Goal: Task Accomplishment & Management: Complete application form

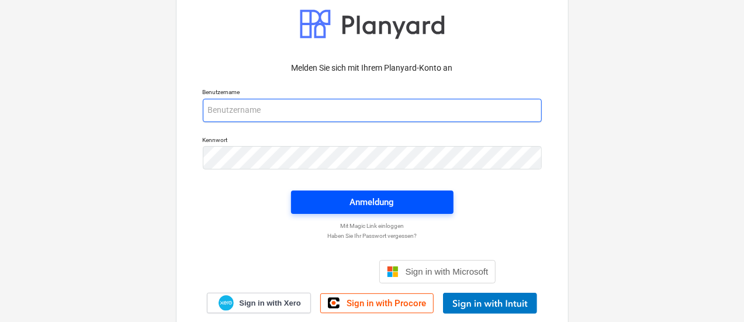
type input "[EMAIL_ADDRESS][PERSON_NAME][DOMAIN_NAME]"
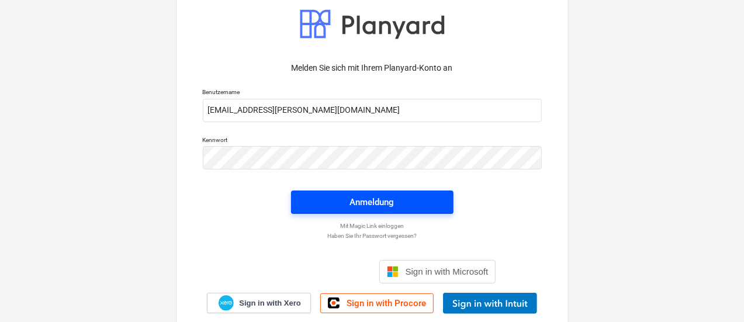
click at [385, 201] on div "Anmeldung" at bounding box center [372, 202] width 44 height 15
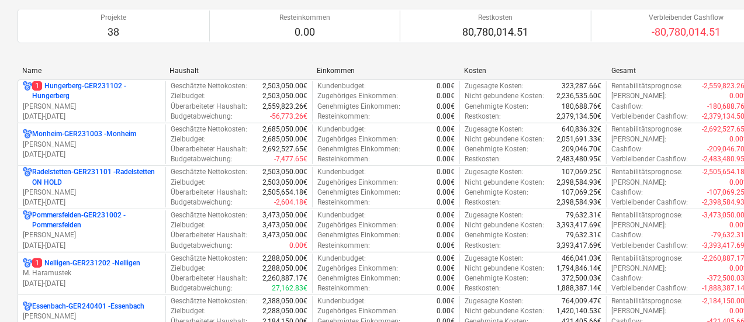
scroll to position [292, 0]
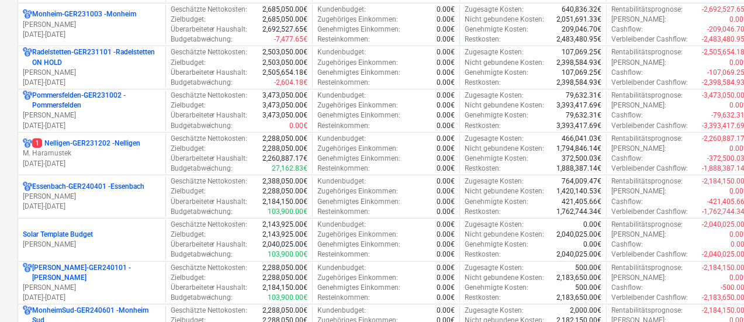
click at [125, 202] on p "[DATE] - [DATE]" at bounding box center [92, 207] width 138 height 10
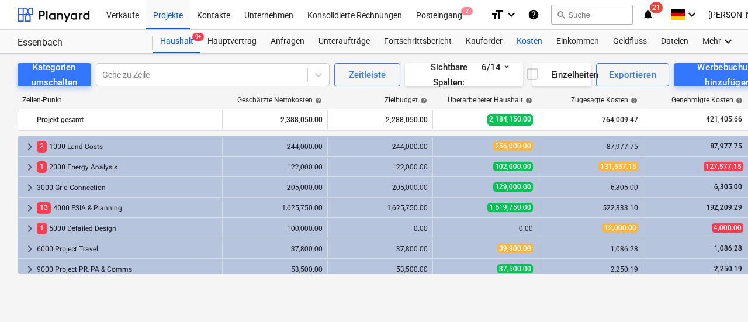
click at [515, 42] on div "Kosten" at bounding box center [530, 41] width 40 height 23
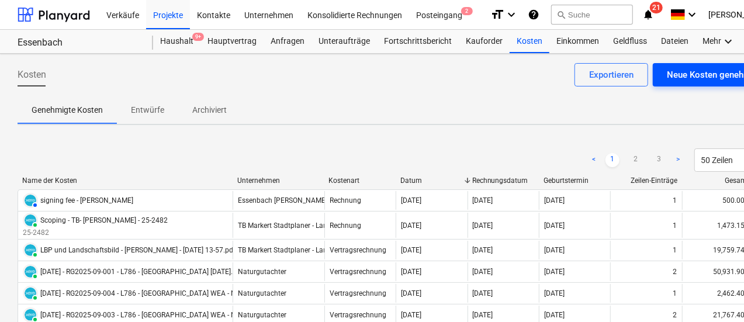
click at [698, 77] on div "Neue Kosten genehmigen" at bounding box center [717, 74] width 101 height 15
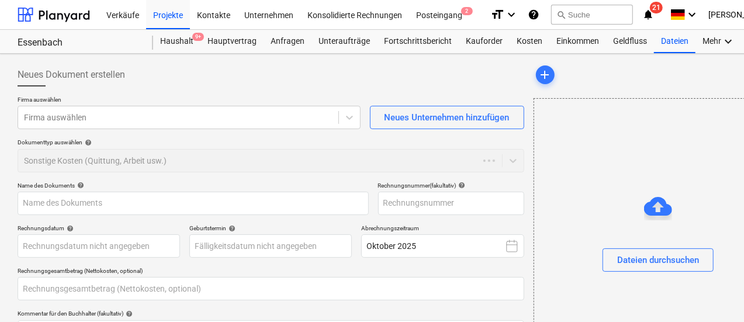
type input "0.00"
type input "1.00"
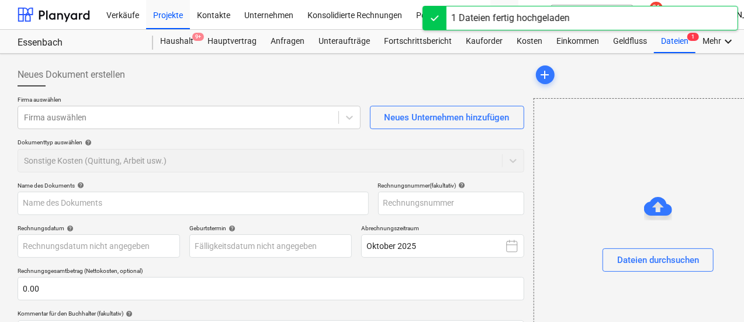
type input "Rechnung_407762 komplett.pdf"
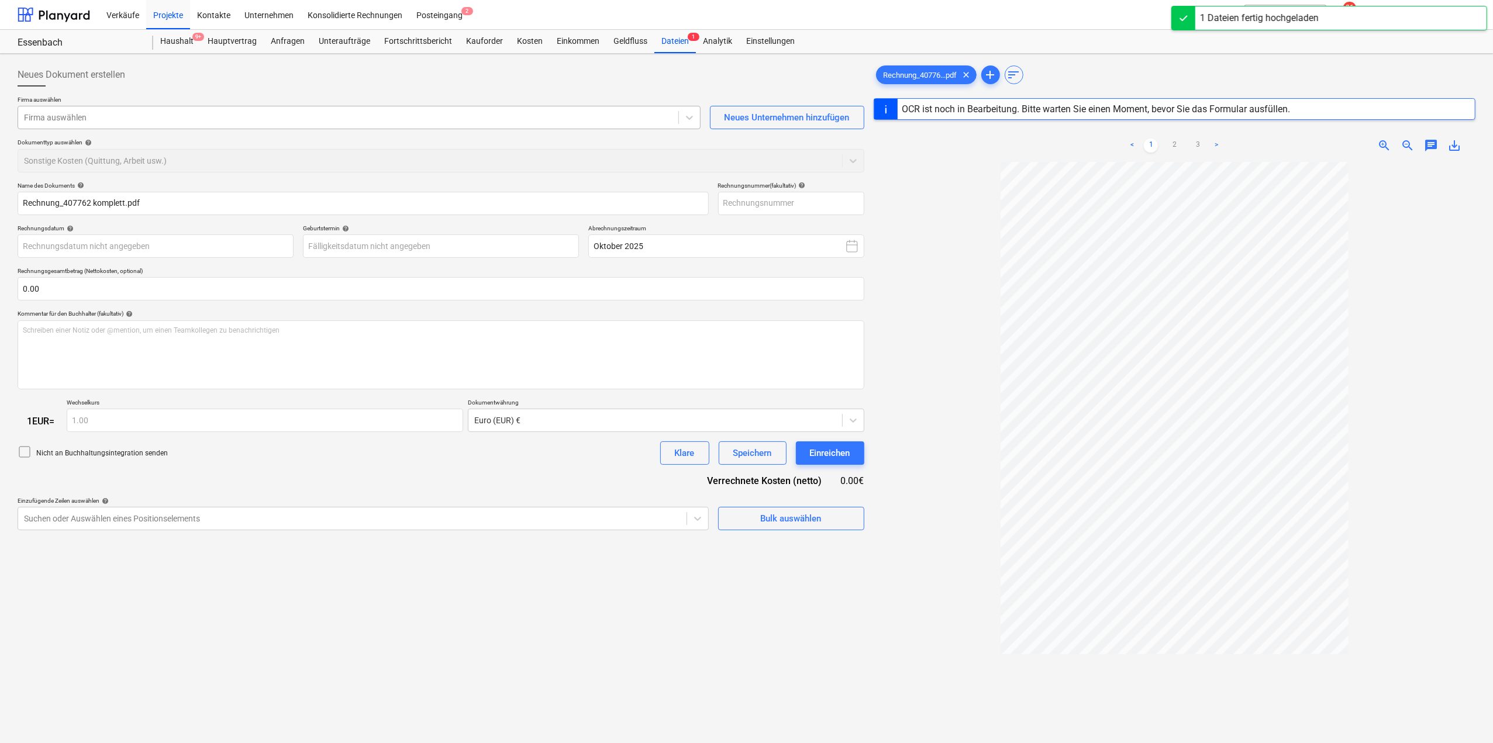
click at [302, 126] on div "Firma auswählen" at bounding box center [359, 117] width 683 height 23
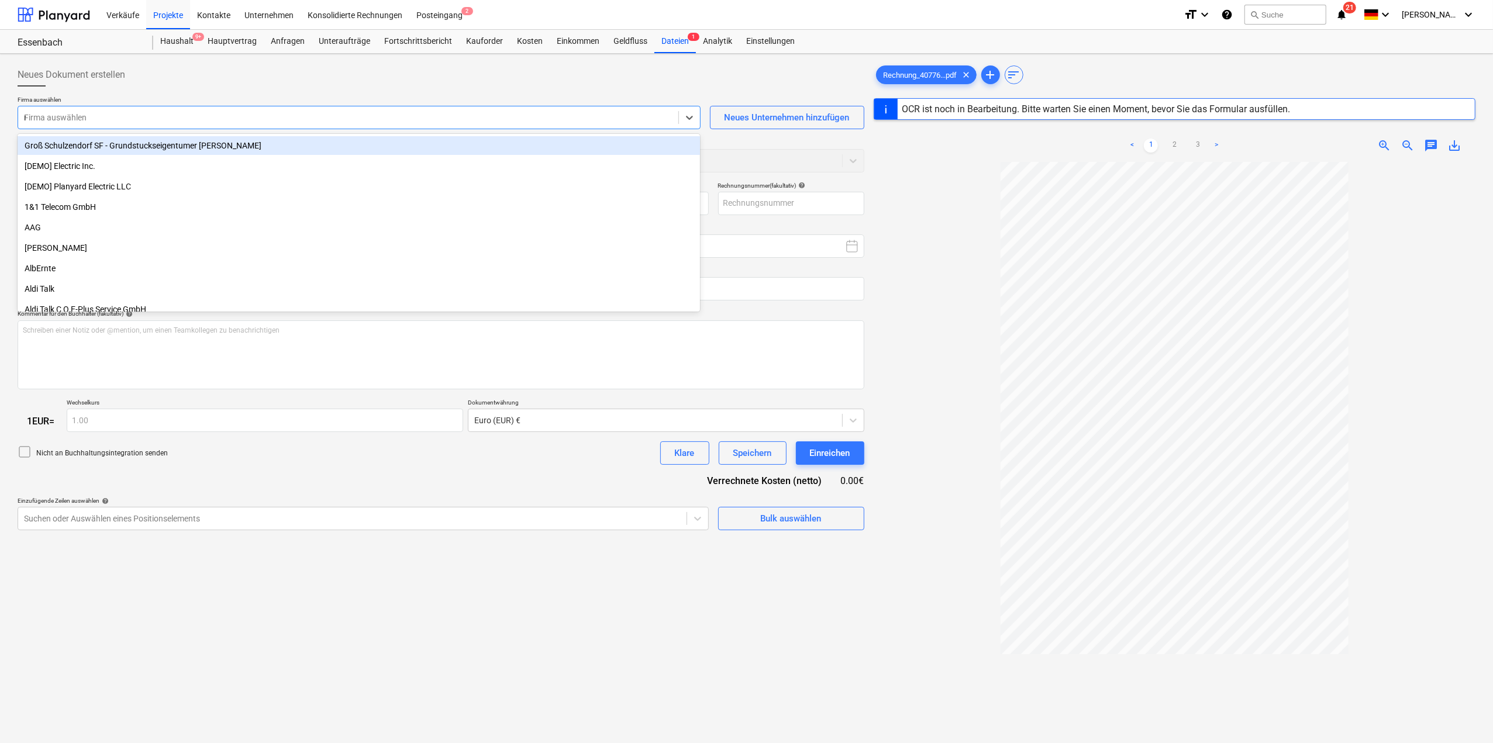
type input "re"
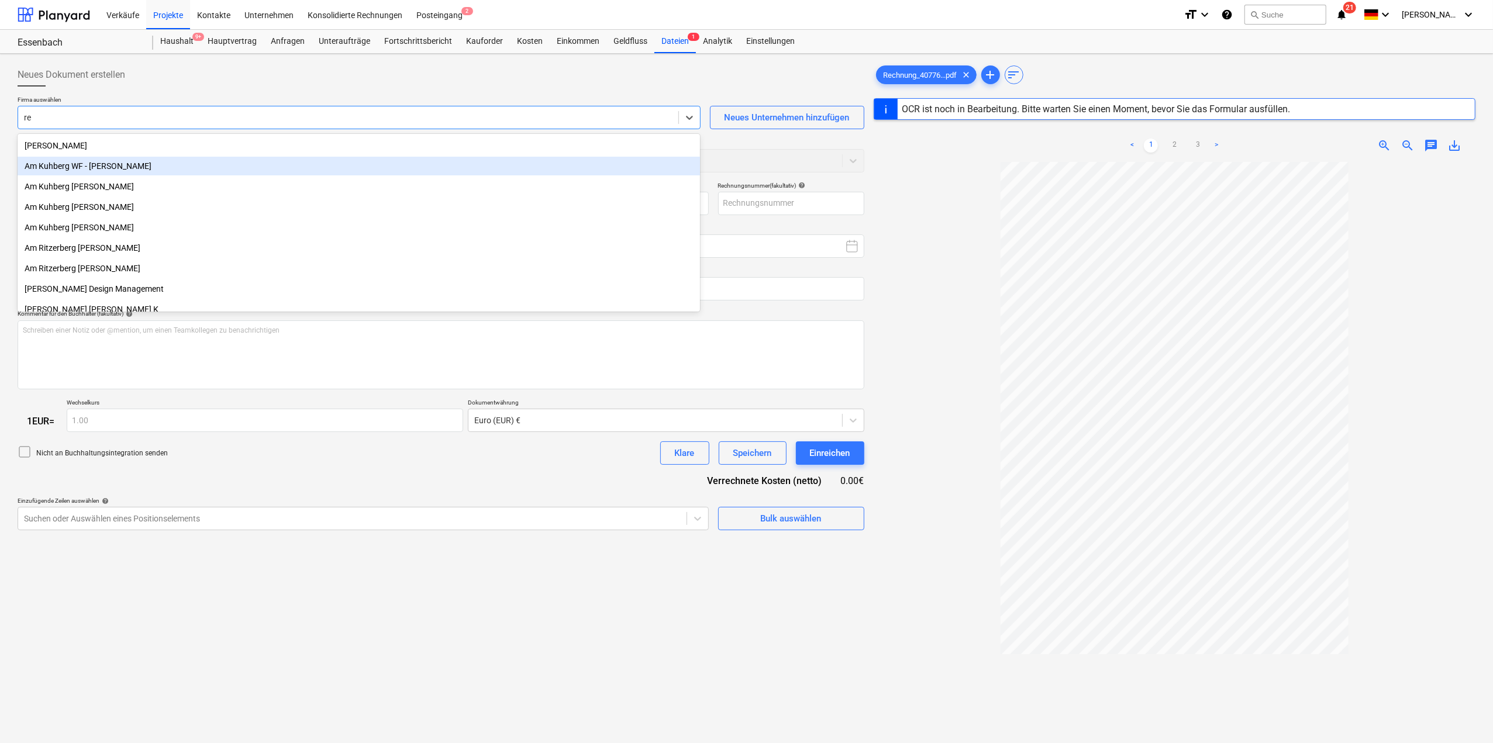
type input "407762"
type input "[DATE]"
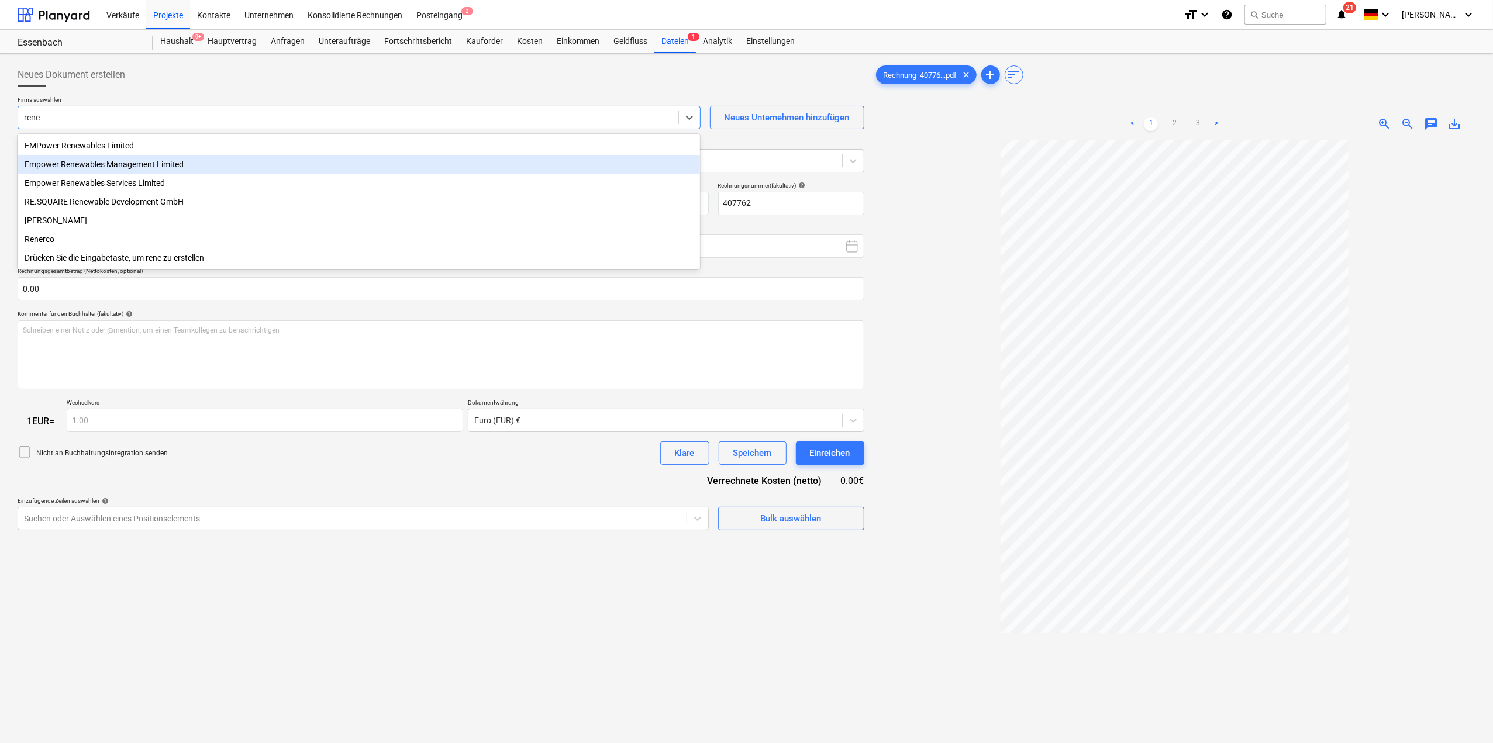
type input "rener"
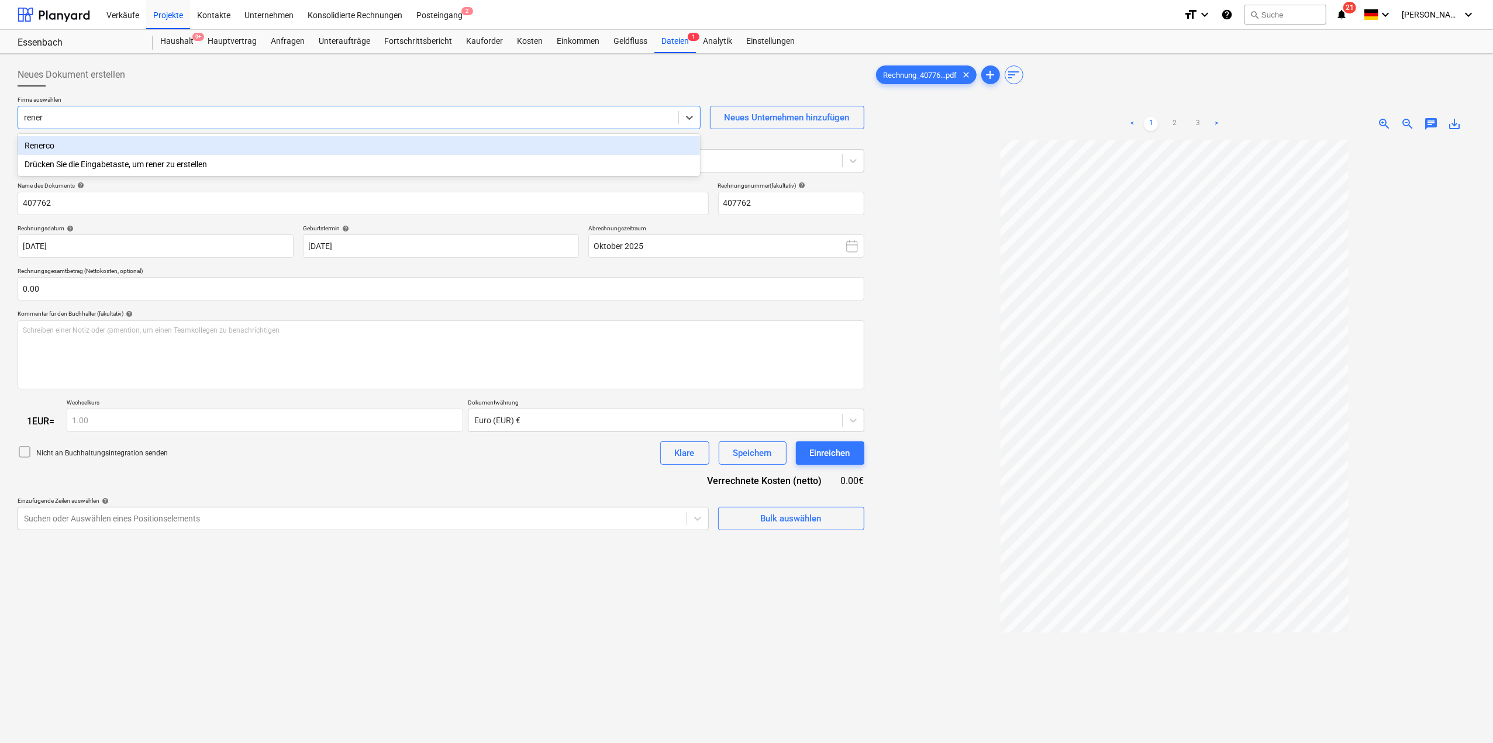
click at [139, 147] on div "Renerco" at bounding box center [359, 145] width 682 height 19
click at [127, 160] on div at bounding box center [430, 161] width 812 height 12
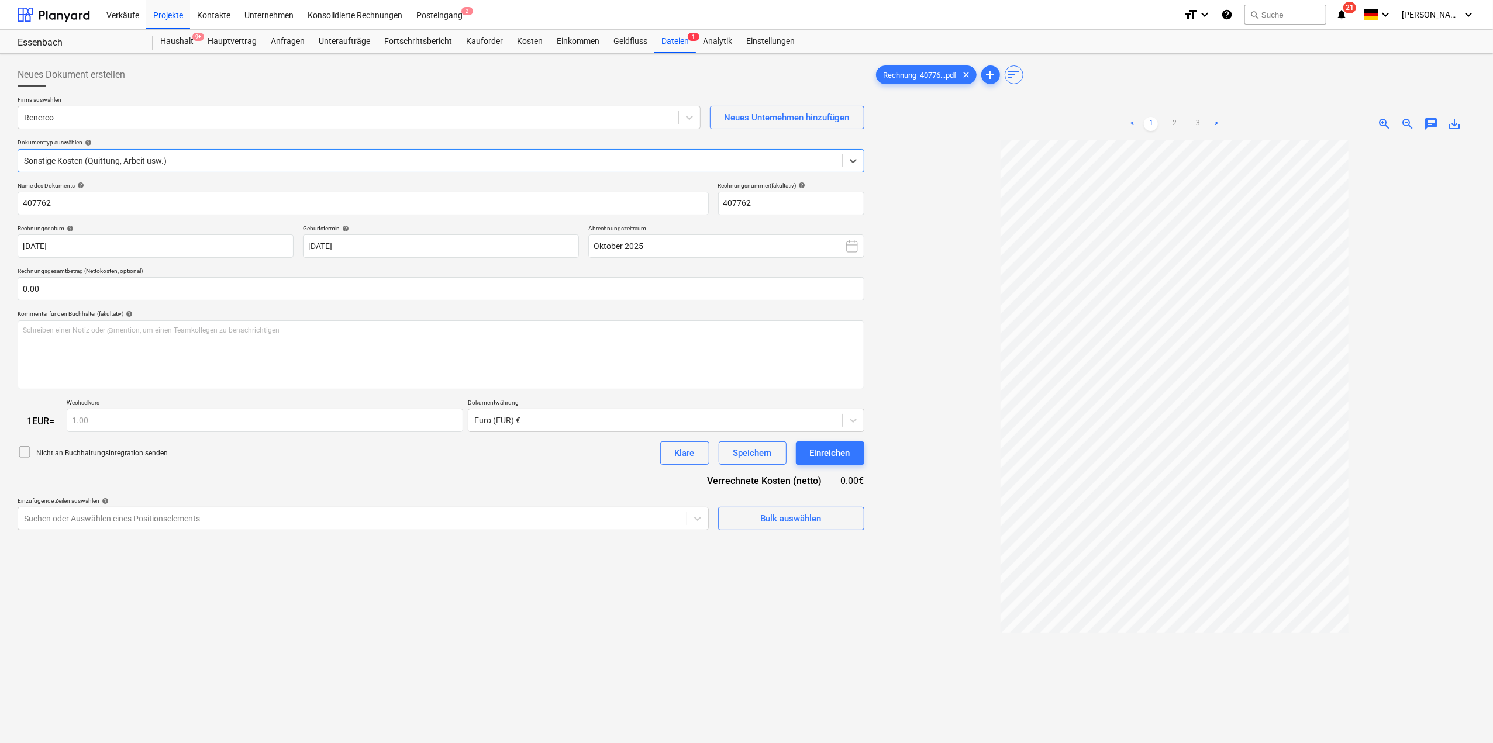
click at [127, 160] on div at bounding box center [430, 161] width 812 height 12
click at [68, 202] on input "407762" at bounding box center [363, 203] width 691 height 23
type input "407762 - Koordinierung Baugrundgutachter"
click at [214, 219] on div "Name des Dokuments help 407762 - Koordinierung Baugrundgutachter Rechnungsnumme…" at bounding box center [441, 356] width 847 height 349
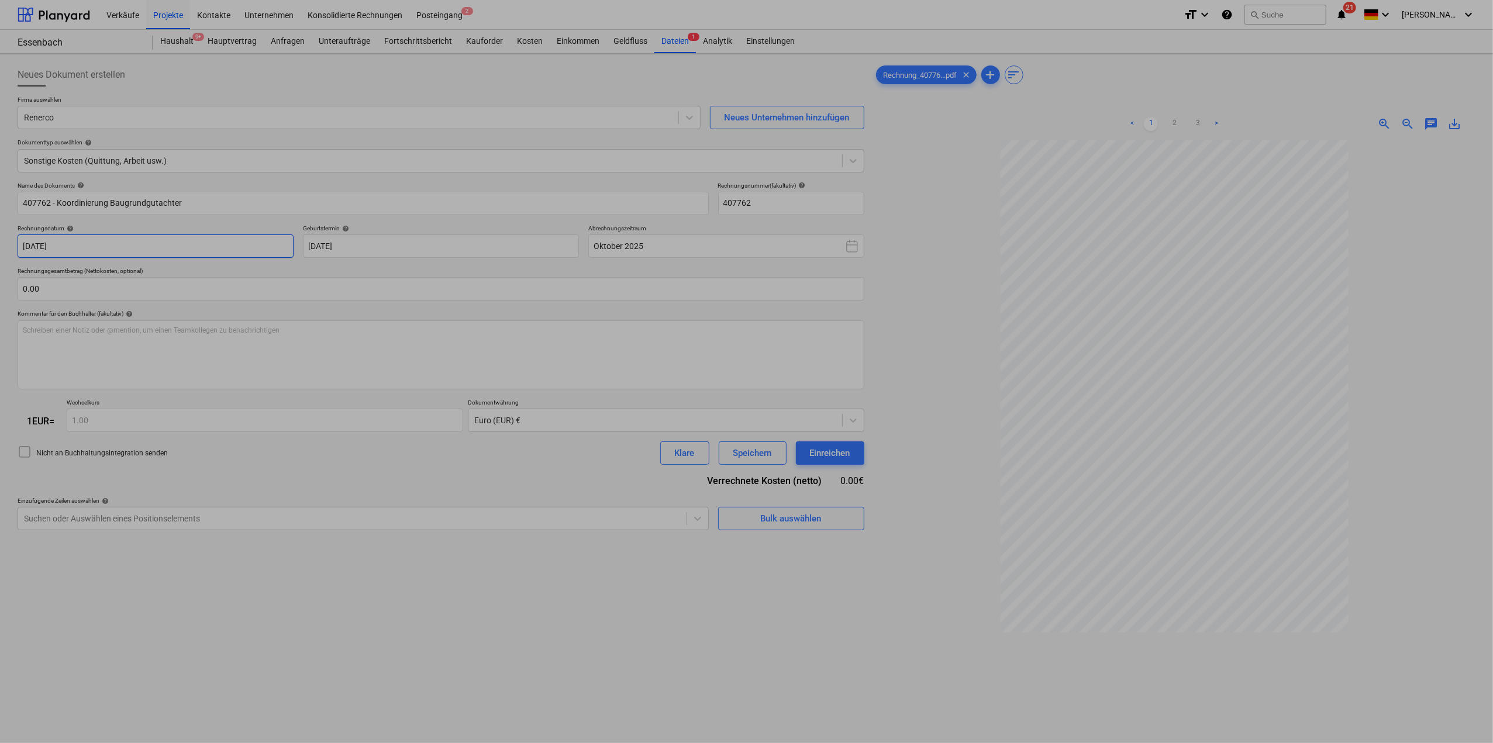
click at [77, 248] on body "Verkäufe Projekte Kontakte Unternehmen Konsolidierte Rechnungen Posteingang 2 f…" at bounding box center [746, 371] width 1493 height 743
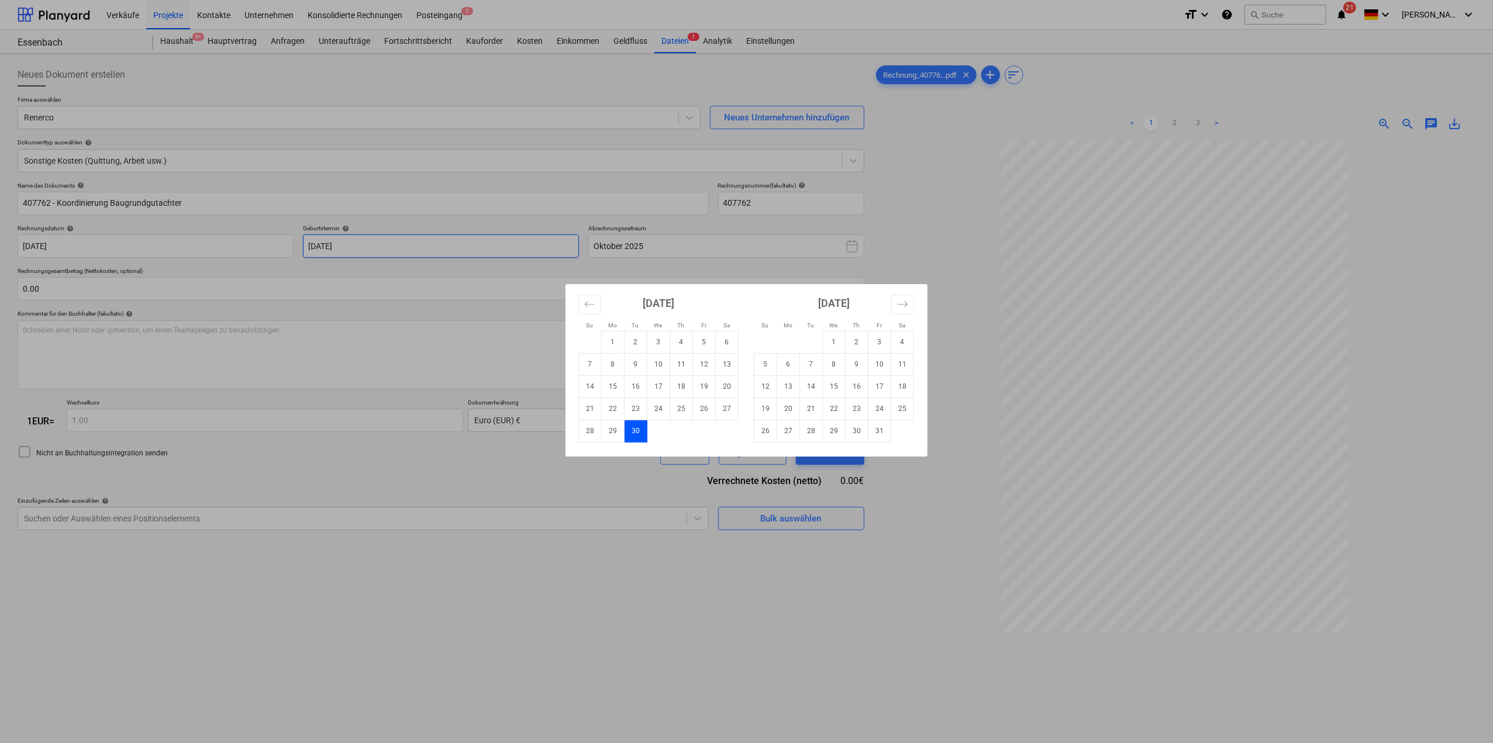
click at [343, 243] on div "Su Mo Tu We Th Fr Sa Su Mo Tu We Th Fr Sa [DATE] 1 2 3 4 5 6 7 8 9 10 11 12 13 …" at bounding box center [746, 371] width 1493 height 743
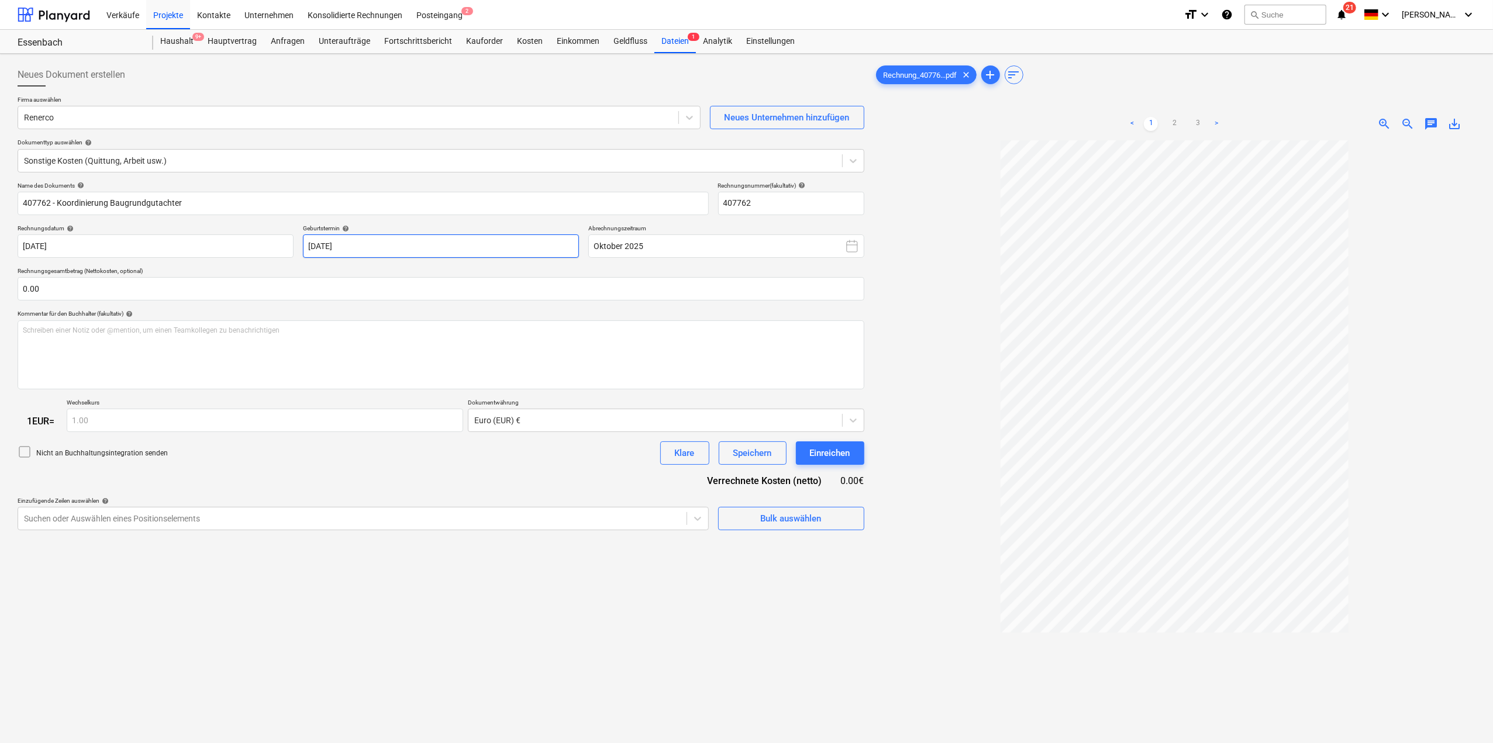
click at [334, 249] on body "Verkäufe Projekte Kontakte Unternehmen Konsolidierte Rechnungen Posteingang 2 f…" at bounding box center [746, 371] width 1493 height 743
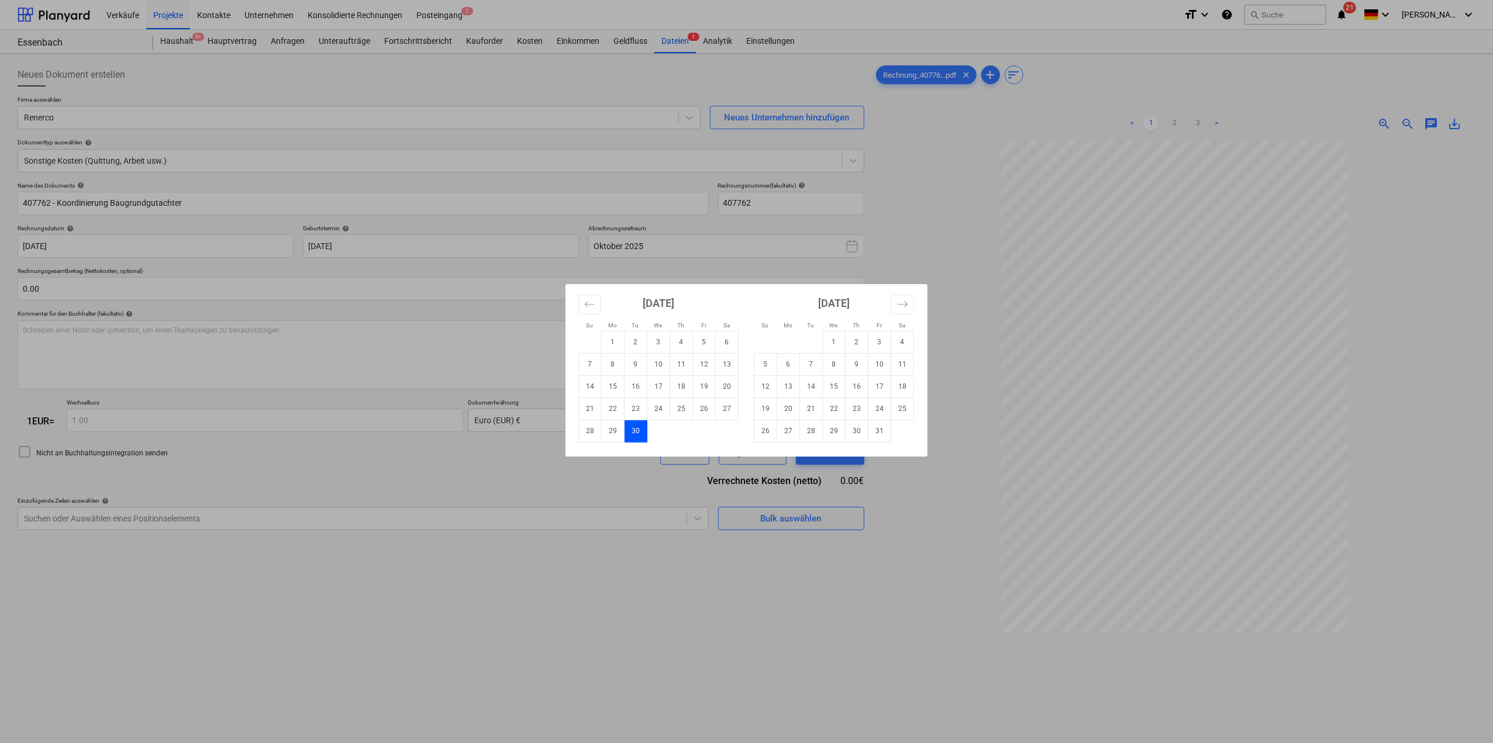
click at [744, 322] on td "14" at bounding box center [811, 386] width 23 height 22
type input "[DATE]"
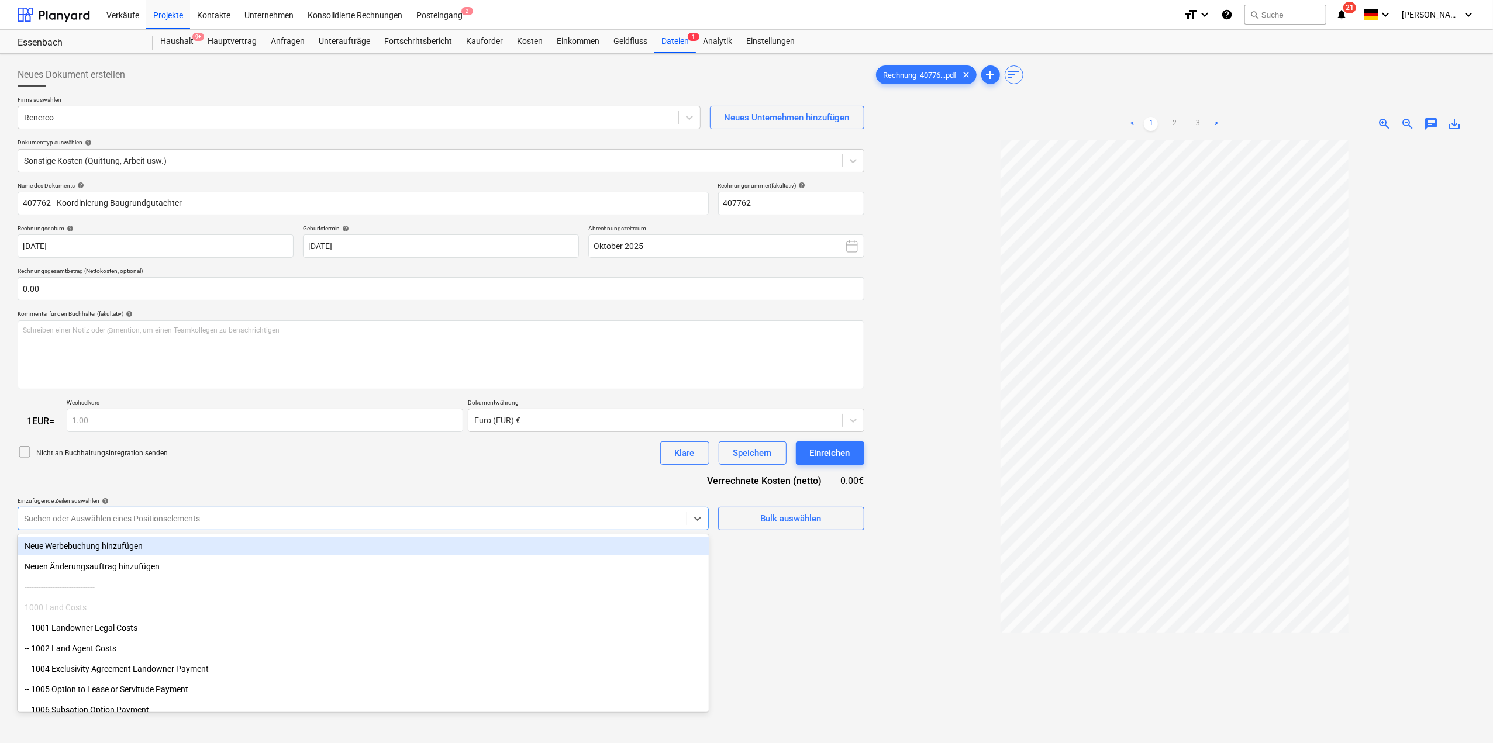
click at [288, 322] on div at bounding box center [352, 519] width 657 height 12
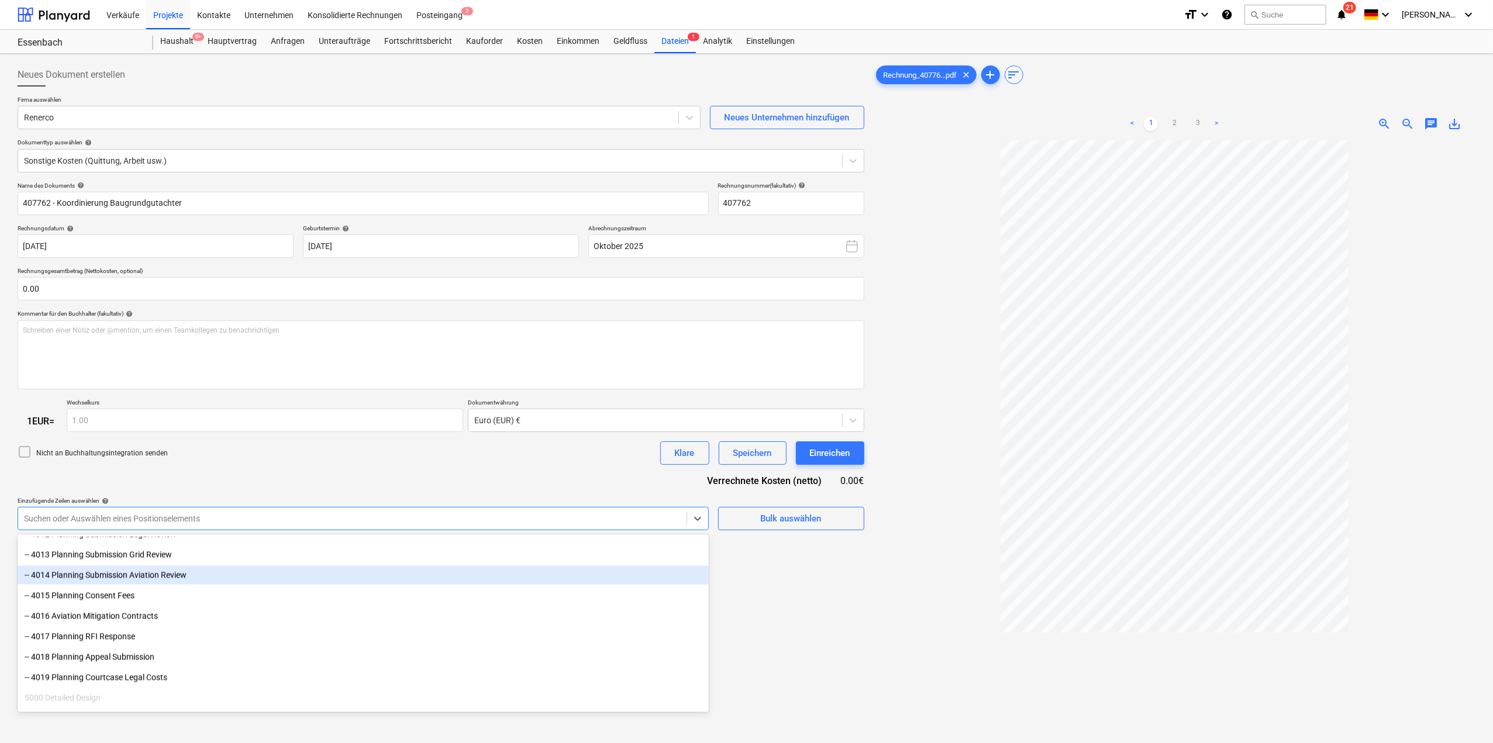
scroll to position [2339, 0]
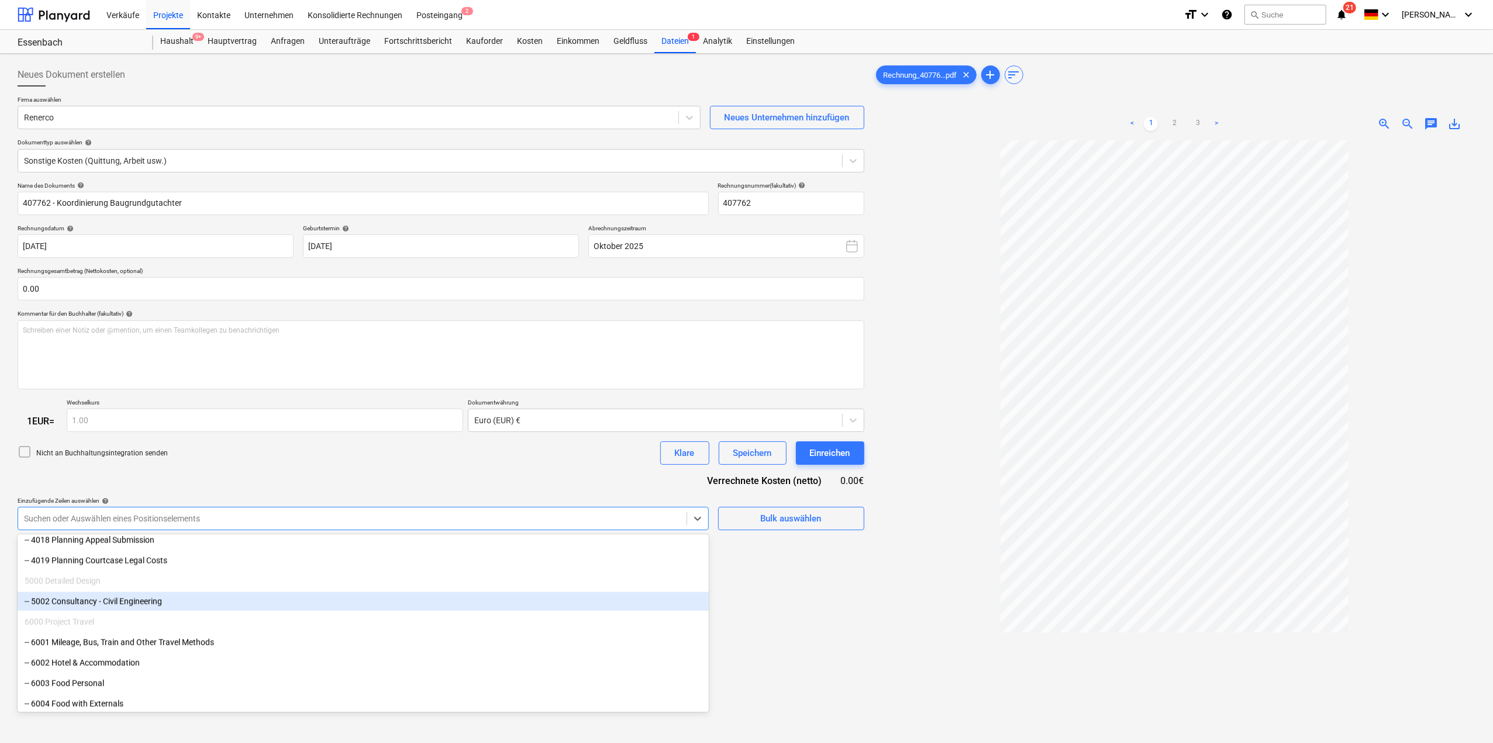
click at [165, 322] on div "-- 5002 Consultancy - Civil Engineering" at bounding box center [363, 601] width 691 height 19
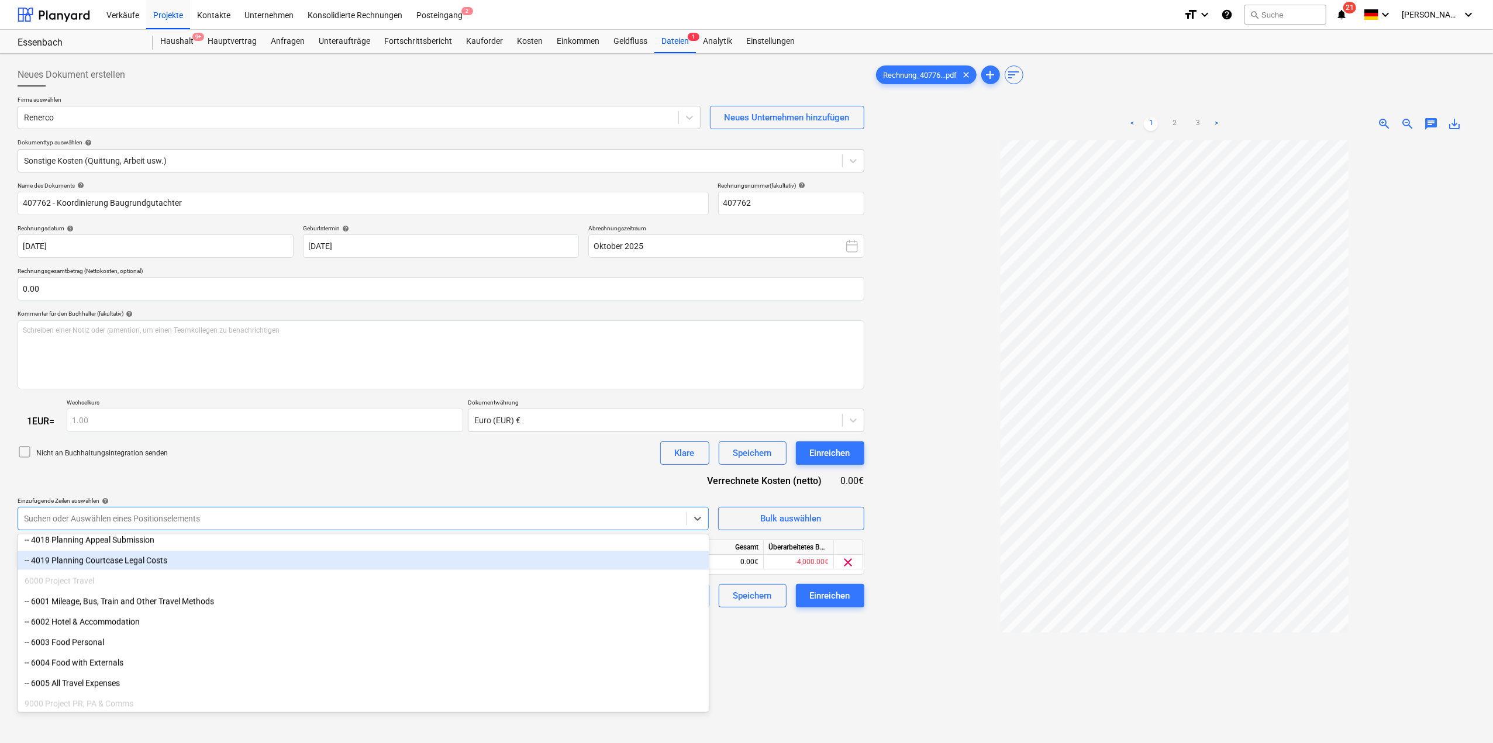
click at [255, 322] on div "Nicht an Buchhaltungsintegration senden Klare Speichern Einreichen" at bounding box center [441, 452] width 847 height 23
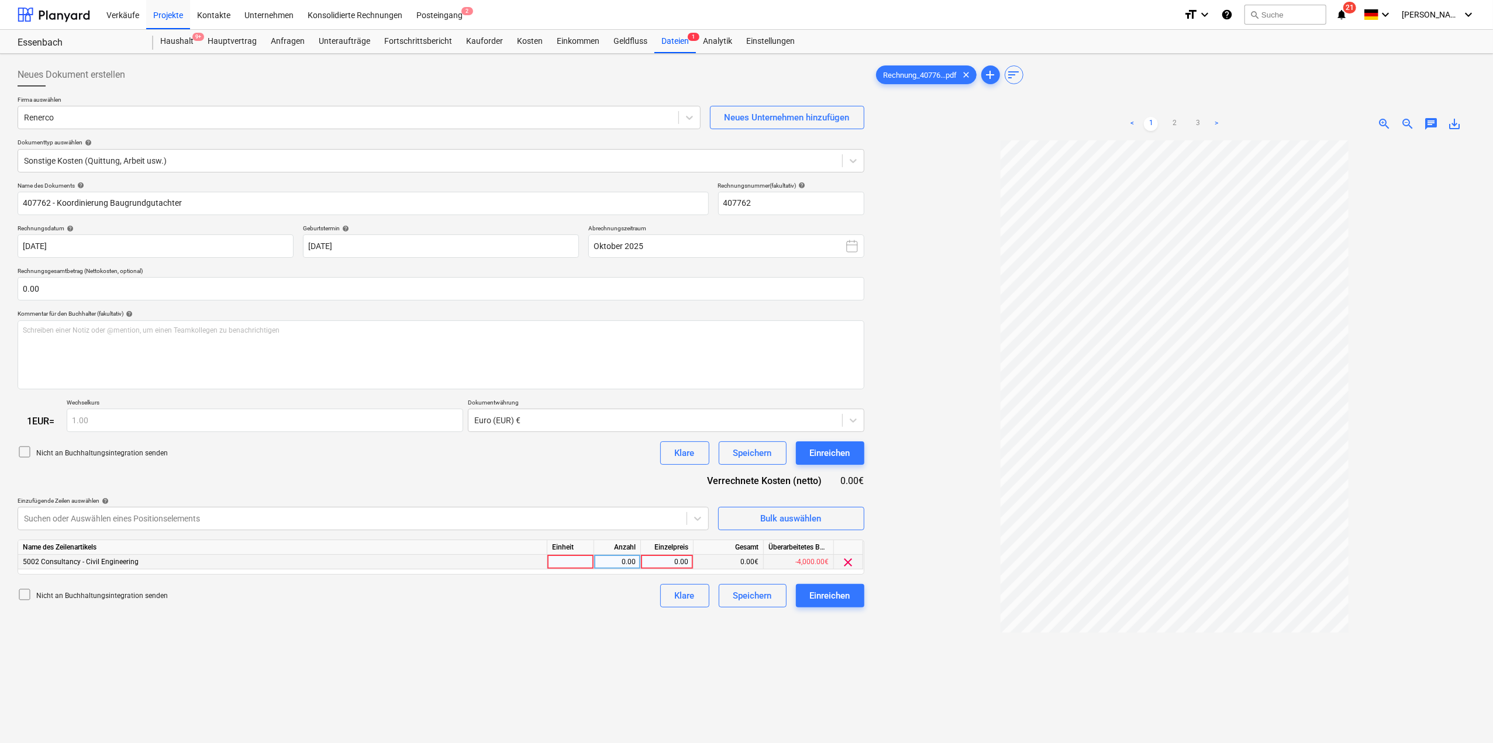
click at [657, 322] on div "0.00" at bounding box center [667, 562] width 43 height 15
type input "683,75"
click at [602, 322] on div "Neues Dokument erstellen Firma auswählen Renerco Neues Unternehmen hinzufügen D…" at bounding box center [441, 456] width 856 height 797
click at [670, 322] on div "0.00" at bounding box center [667, 562] width 43 height 15
type input "683.75"
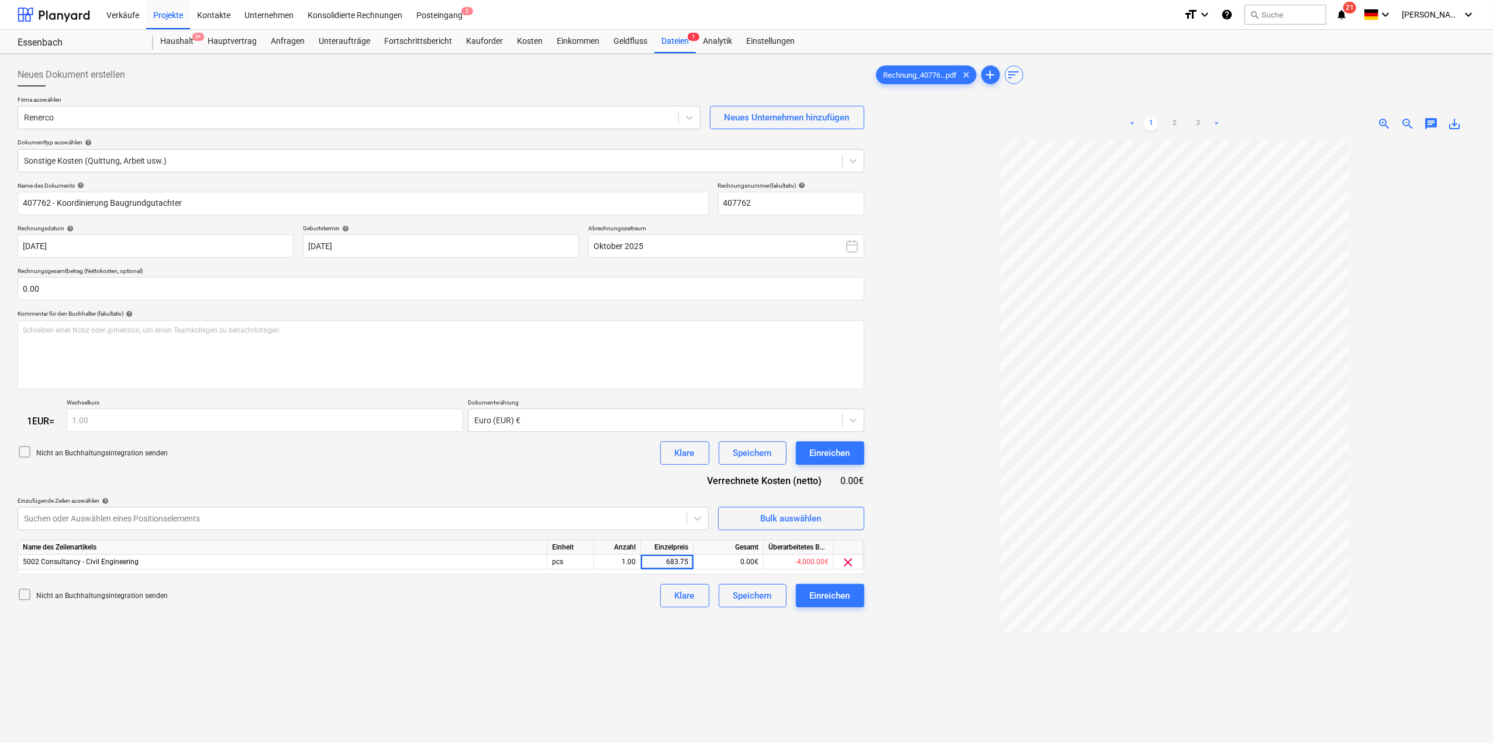
click at [547, 322] on div "Neues Dokument erstellen Firma auswählen Renerco Neues Unternehmen hinzufügen D…" at bounding box center [441, 456] width 856 height 797
click at [607, 322] on div "Name des Dokuments help 407762 - Koordinierung Baugrundgutachter Rechnungsnumme…" at bounding box center [441, 395] width 847 height 426
click at [728, 322] on div "683.75€" at bounding box center [728, 562] width 70 height 15
click at [744, 322] on div "Neues Dokument erstellen Firma auswählen Renerco Neues Unternehmen hinzufügen D…" at bounding box center [441, 456] width 856 height 797
click at [744, 322] on div "Einreichen" at bounding box center [830, 595] width 40 height 15
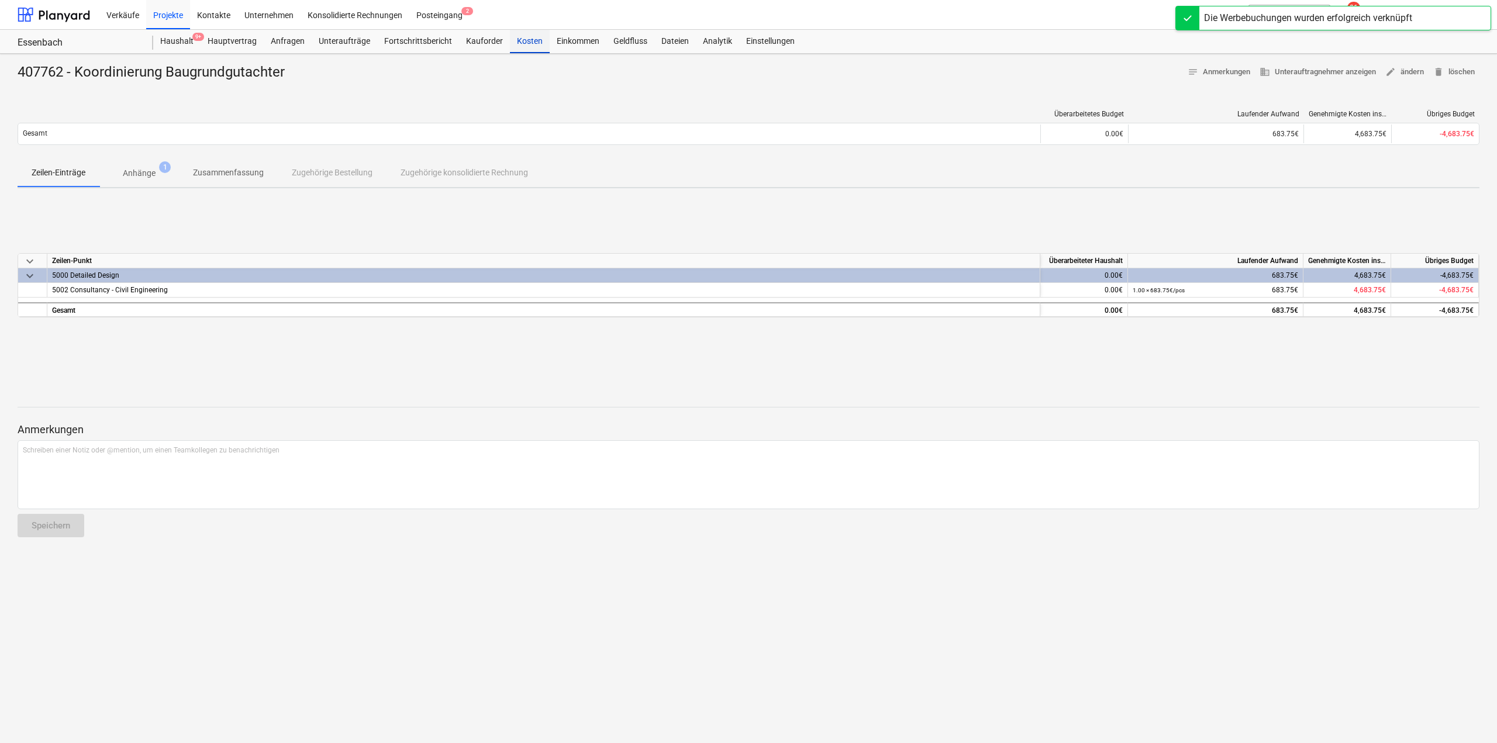
click at [524, 47] on div "Kosten" at bounding box center [530, 41] width 40 height 23
